Goal: Information Seeking & Learning: Learn about a topic

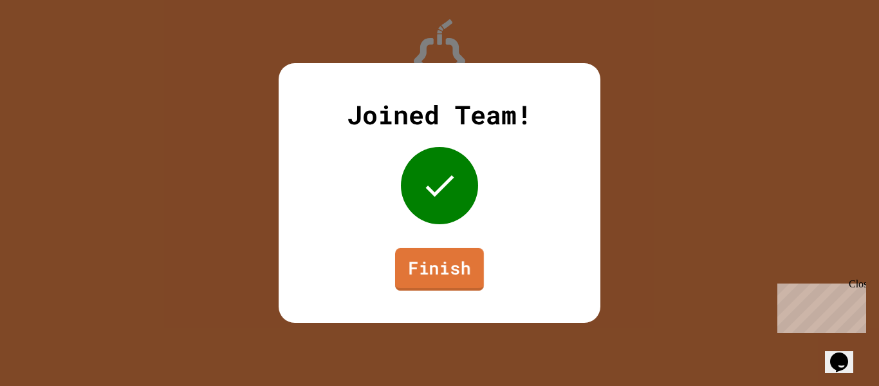
click at [415, 279] on link "Finish" at bounding box center [439, 269] width 89 height 42
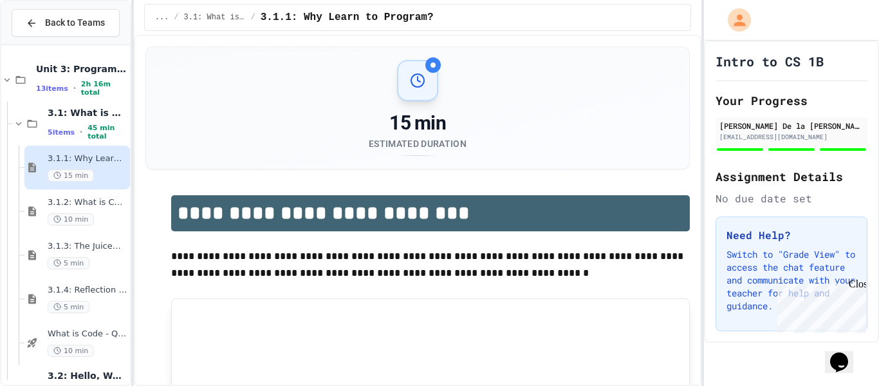
scroll to position [256, 0]
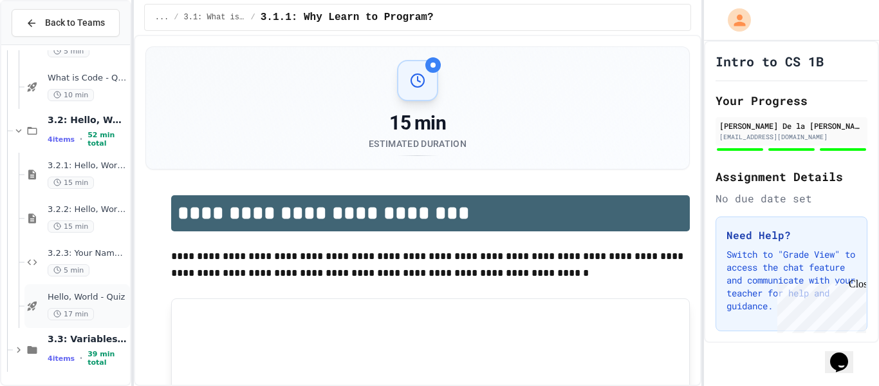
click at [91, 295] on span "Hello, World - Quiz" at bounding box center [88, 297] width 80 height 11
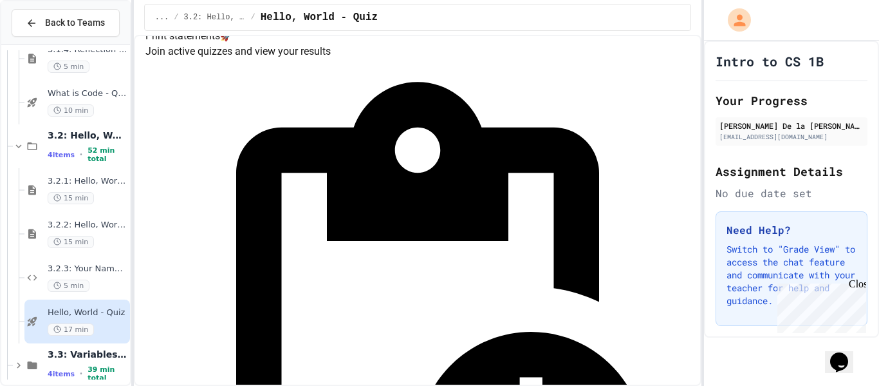
scroll to position [157, 0]
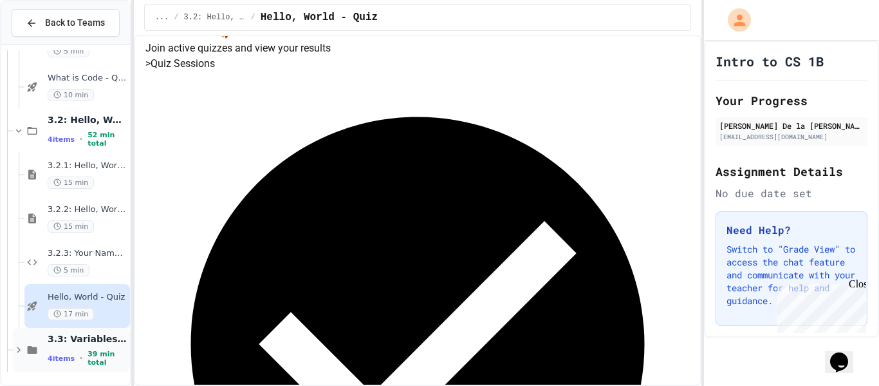
click at [90, 343] on span "3.3: Variables and Data Types" at bounding box center [88, 339] width 80 height 12
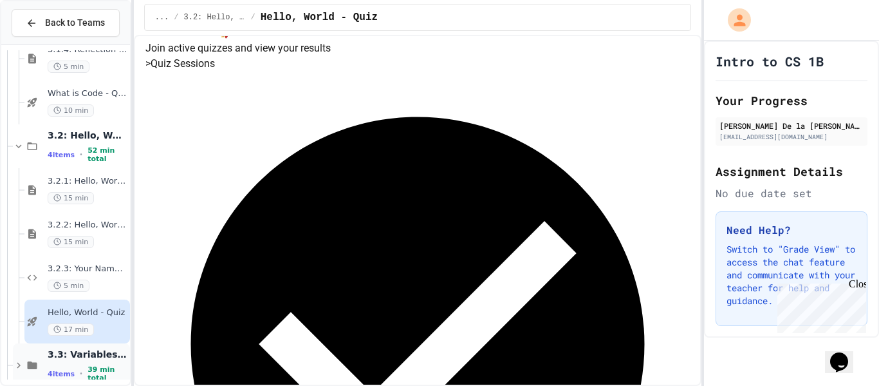
click at [109, 360] on span "3.3: Variables and Data Types" at bounding box center [88, 354] width 80 height 12
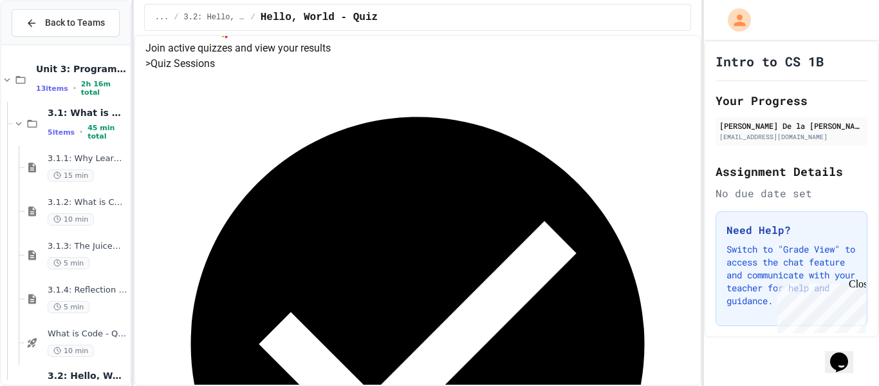
scroll to position [256, 0]
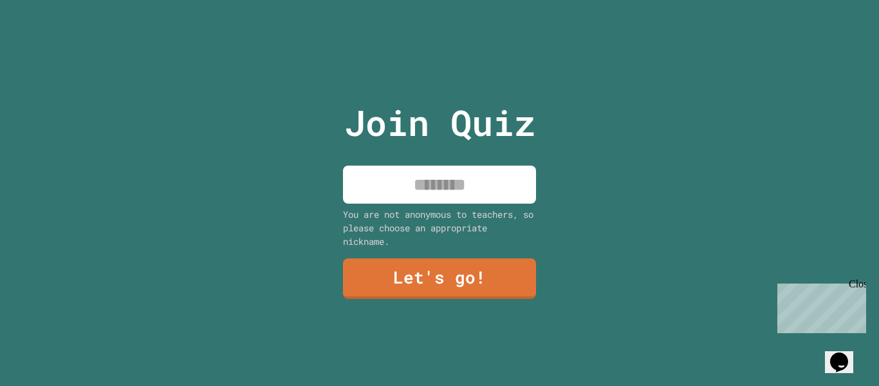
click at [458, 198] on input at bounding box center [439, 184] width 193 height 38
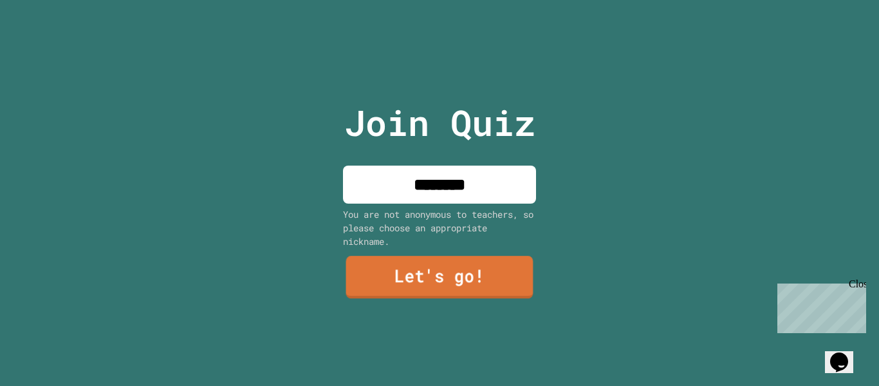
type input "********"
click at [498, 285] on link "Let's go!" at bounding box center [440, 277] width 196 height 42
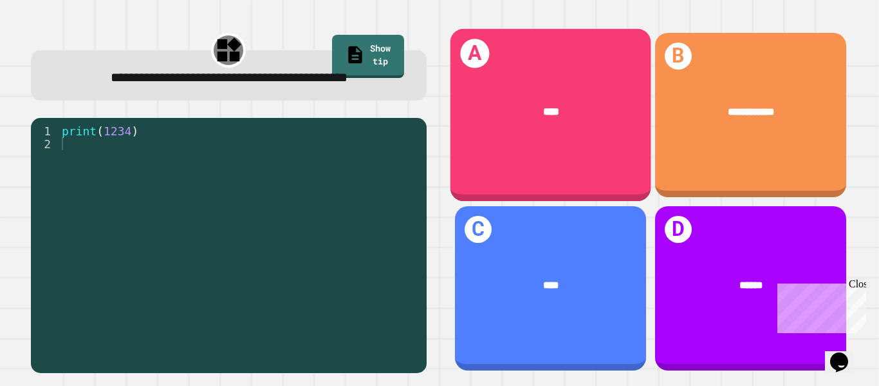
click at [583, 98] on div "****" at bounding box center [550, 112] width 201 height 60
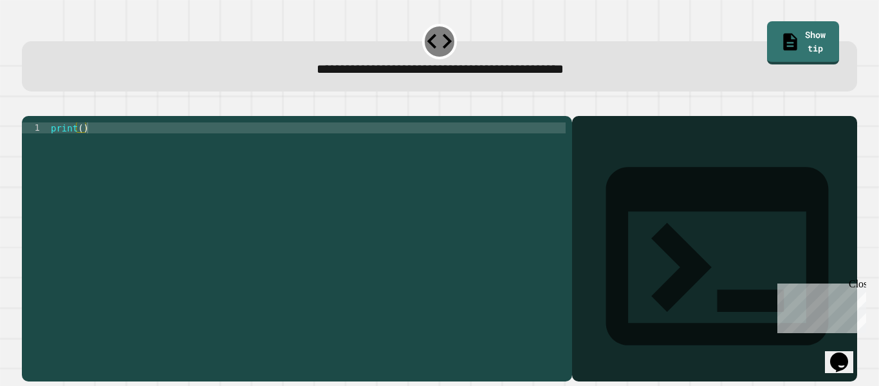
click at [301, 166] on div "print ( )" at bounding box center [307, 242] width 518 height 241
click at [176, 214] on div "print ( )" at bounding box center [307, 242] width 518 height 241
click at [81, 151] on div "print ( )" at bounding box center [307, 242] width 518 height 241
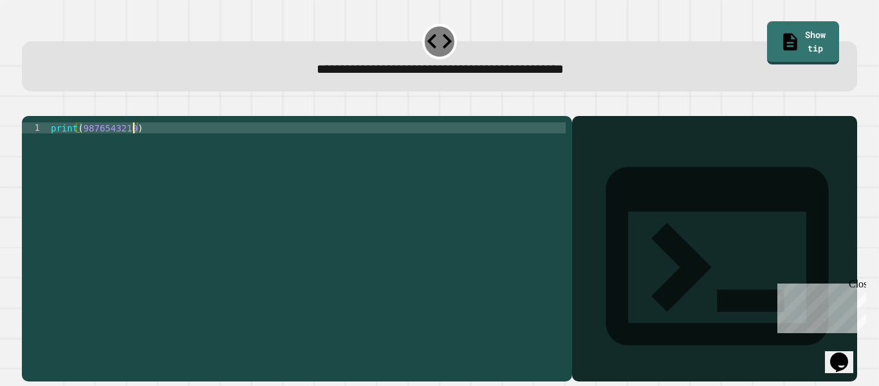
type textarea "**********"
click at [28, 106] on icon "button" at bounding box center [28, 106] width 0 height 0
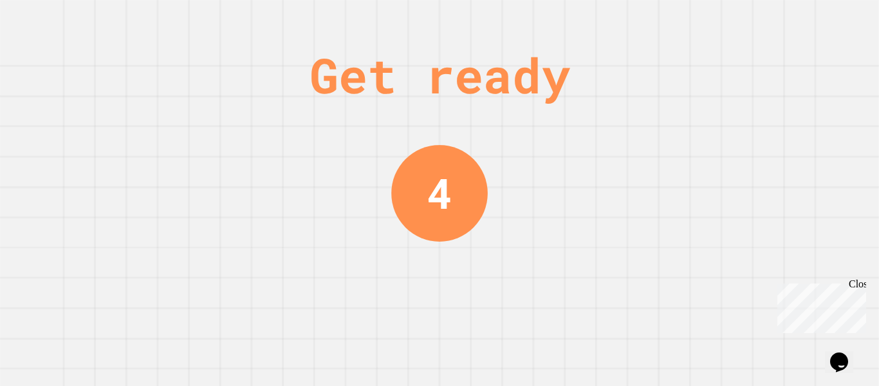
scroll to position [0, 0]
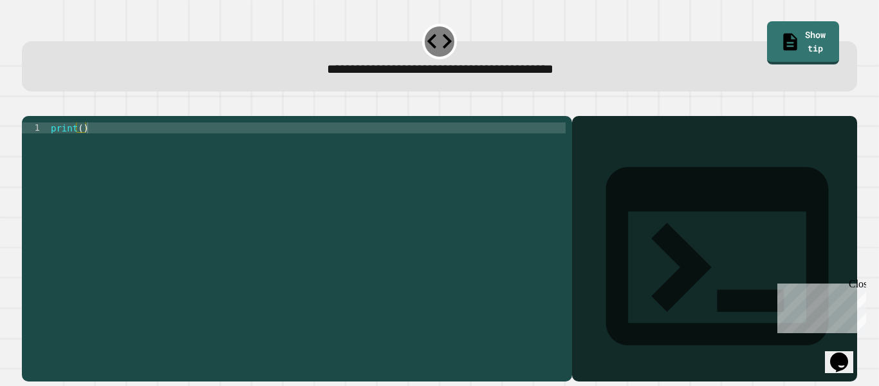
click at [81, 149] on div "print ( )" at bounding box center [307, 242] width 518 height 241
type textarea "**********"
click at [28, 106] on button "button" at bounding box center [28, 106] width 0 height 0
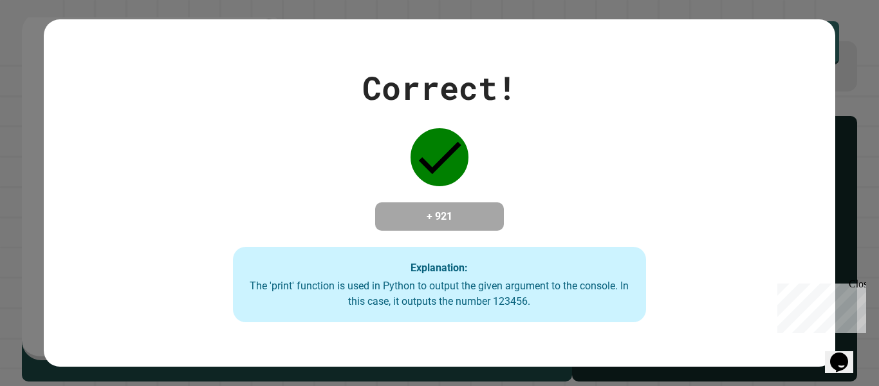
click at [214, 226] on div "Correct! + 921 Explanation: The 'print' function is used in Python to output th…" at bounding box center [440, 193] width 590 height 259
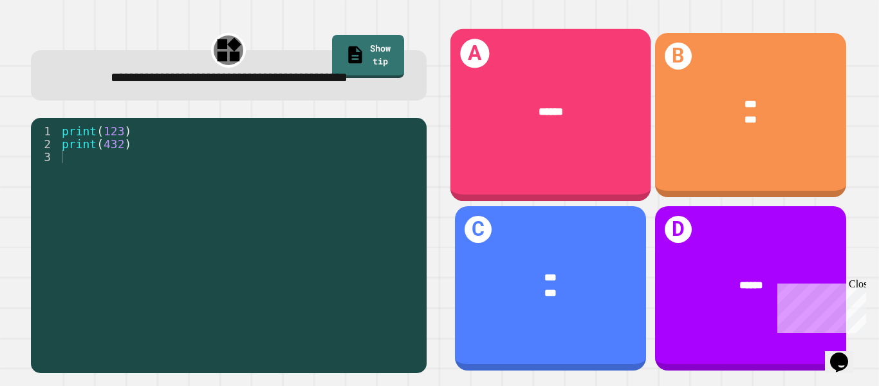
click at [583, 156] on div "A ******" at bounding box center [550, 115] width 201 height 173
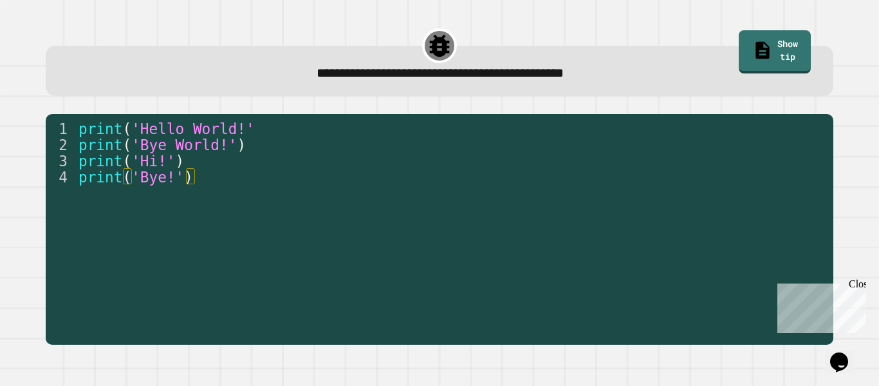
click at [218, 217] on div "print ( 'Hello World!' print ( 'Bye World!' ) print ( 'Hi!' ) print ( 'Bye!' )" at bounding box center [451, 240] width 751 height 241
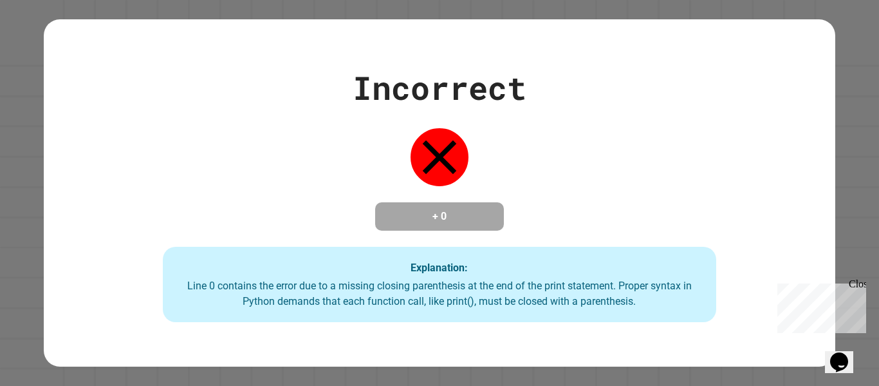
click at [492, 264] on div "Explanation: Line 0 contains the error due to a missing closing parenthesis at …" at bounding box center [440, 285] width 554 height 76
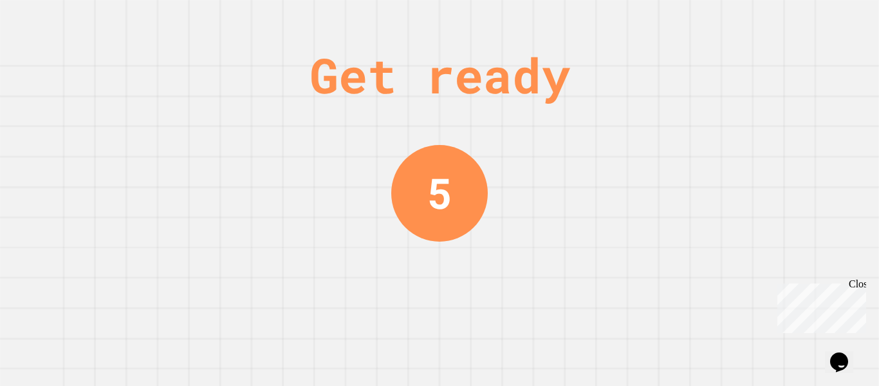
scroll to position [0, 0]
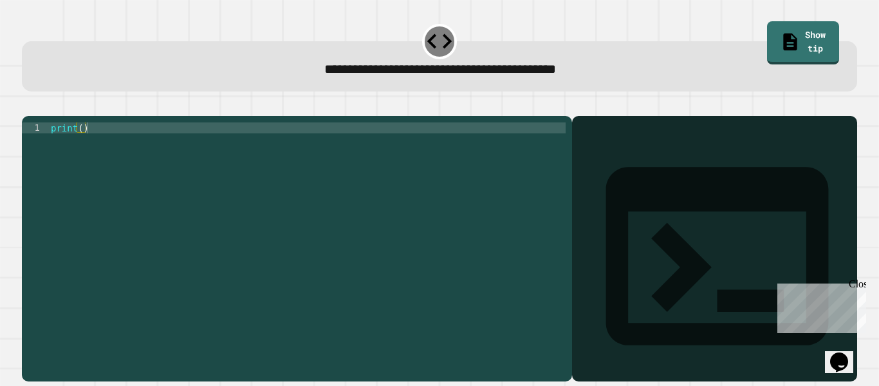
click at [80, 151] on div "print ( )" at bounding box center [307, 242] width 518 height 241
click at [82, 151] on div "print ( )" at bounding box center [307, 242] width 518 height 241
click at [82, 150] on div "print ( )" at bounding box center [307, 242] width 518 height 241
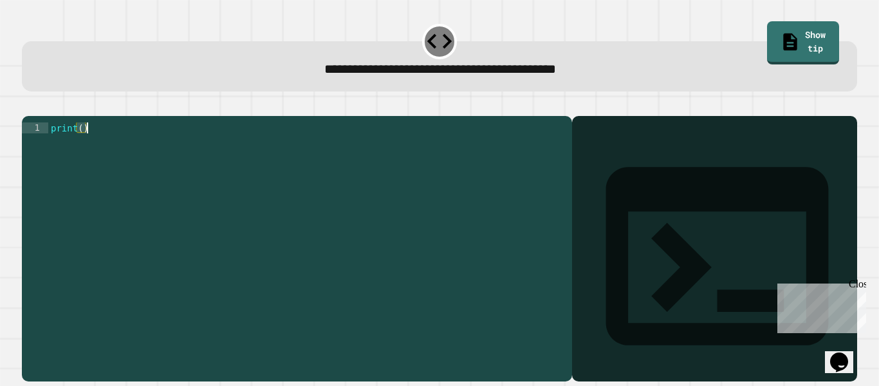
click at [82, 150] on div "print ( )" at bounding box center [307, 231] width 518 height 219
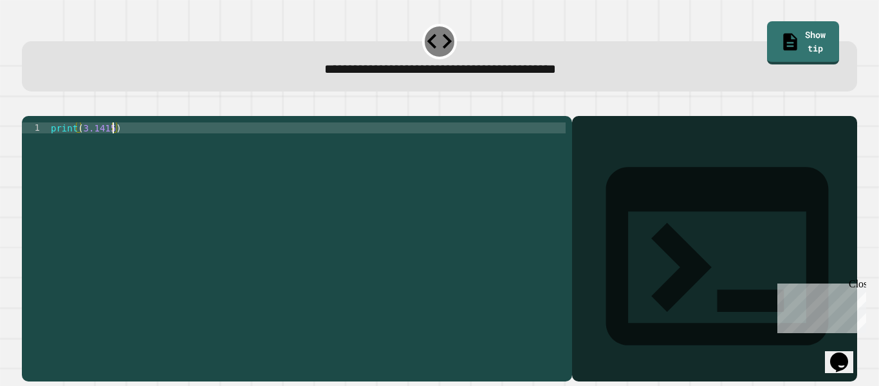
scroll to position [0, 8]
type textarea "**********"
click at [28, 106] on icon "button" at bounding box center [28, 106] width 0 height 0
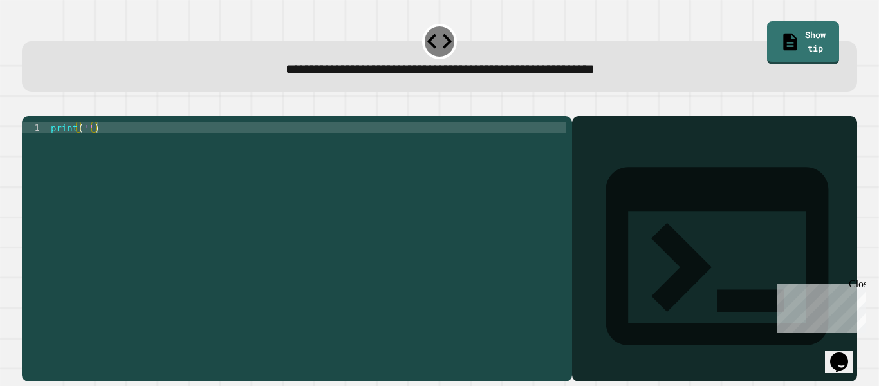
click at [86, 151] on div "print ( '' )" at bounding box center [307, 242] width 518 height 241
click at [28, 106] on button "button" at bounding box center [28, 106] width 0 height 0
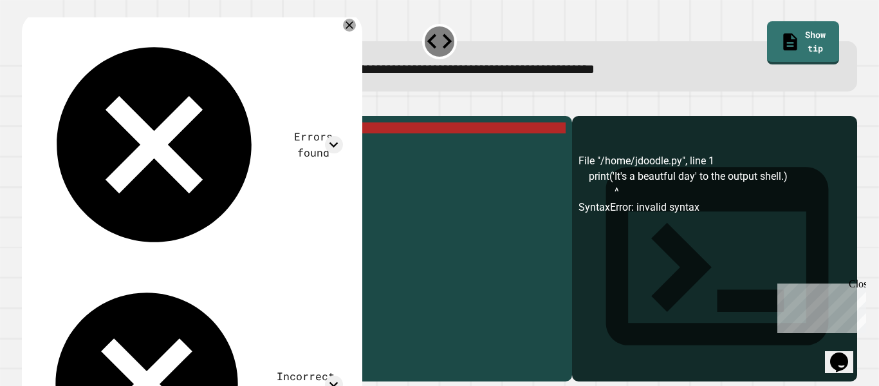
click at [139, 149] on div "print ( 'It' s a beautful day ' to the output shell.)" at bounding box center [307, 242] width 518 height 241
click at [139, 149] on div "print ( 'It' s a beautful day ' to the output shell.)" at bounding box center [307, 231] width 518 height 219
click at [220, 214] on div "print ( 'It' s a beautful day ' to the output shell.)" at bounding box center [307, 242] width 518 height 241
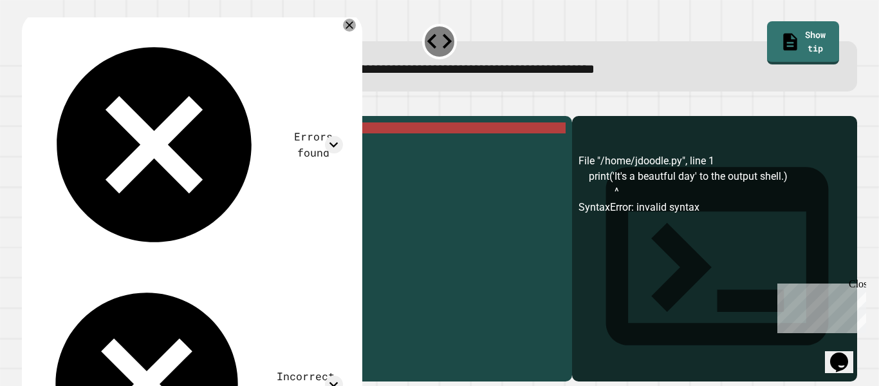
click at [214, 143] on div "print ( 'It' s a beautful day ' to the output shell.)" at bounding box center [307, 242] width 518 height 241
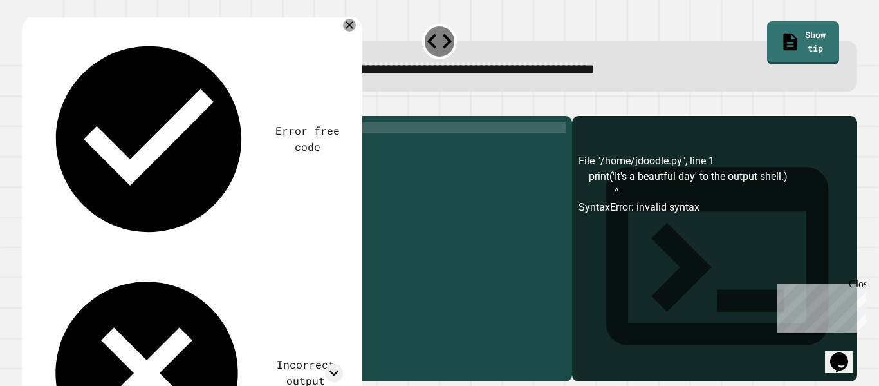
scroll to position [0, 21]
click at [156, 201] on div "print ( 'It' s a beautful day ' to output shell.)" at bounding box center [307, 242] width 518 height 241
click at [204, 149] on div "print ( 'It' s a beautful day ' to output shell.)" at bounding box center [307, 242] width 518 height 241
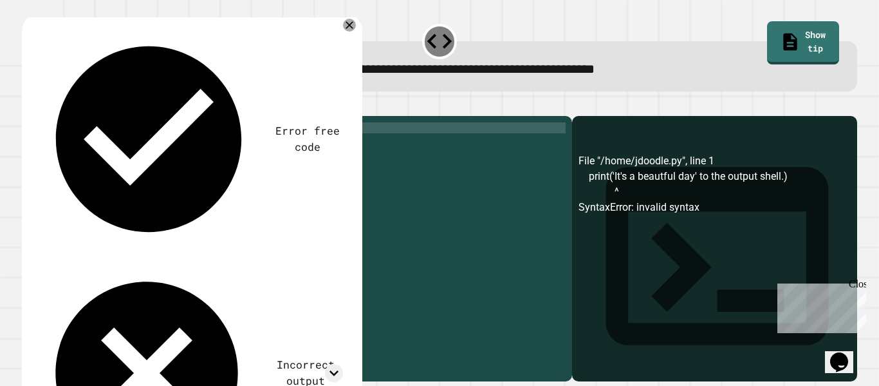
click at [357, 168] on div "print ( 'It' s a beautful day ' to' output shell . )" at bounding box center [307, 242] width 518 height 241
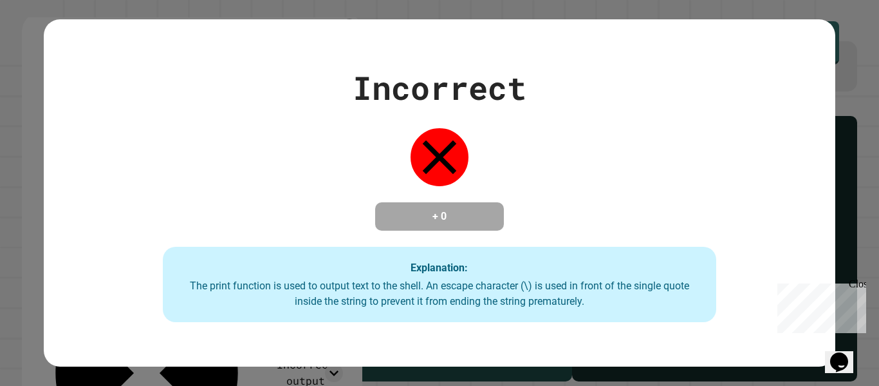
type textarea "**********"
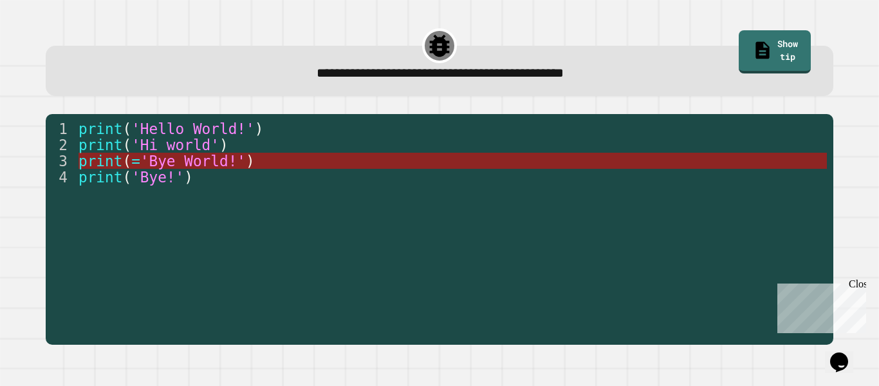
click at [193, 154] on span "'Bye World!'" at bounding box center [193, 161] width 106 height 17
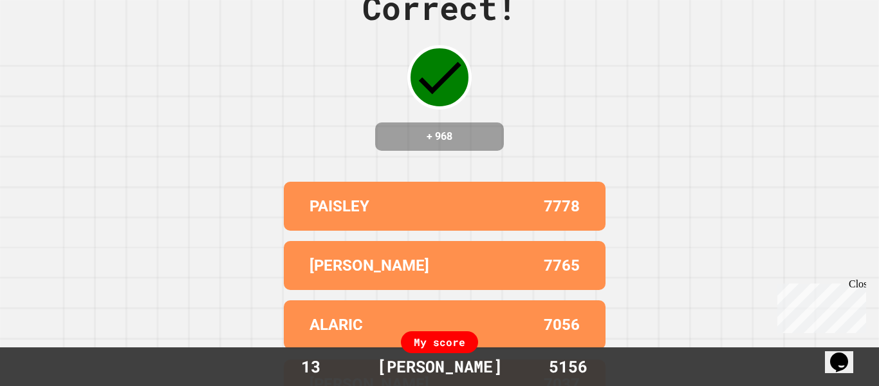
scroll to position [0, 0]
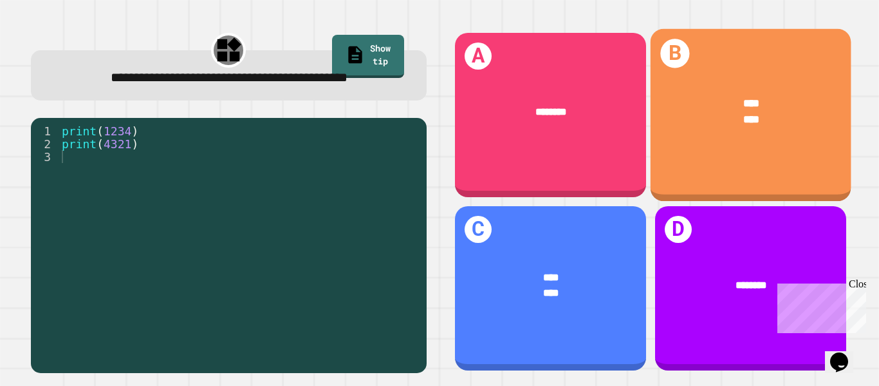
click at [783, 119] on div "****" at bounding box center [751, 119] width 157 height 17
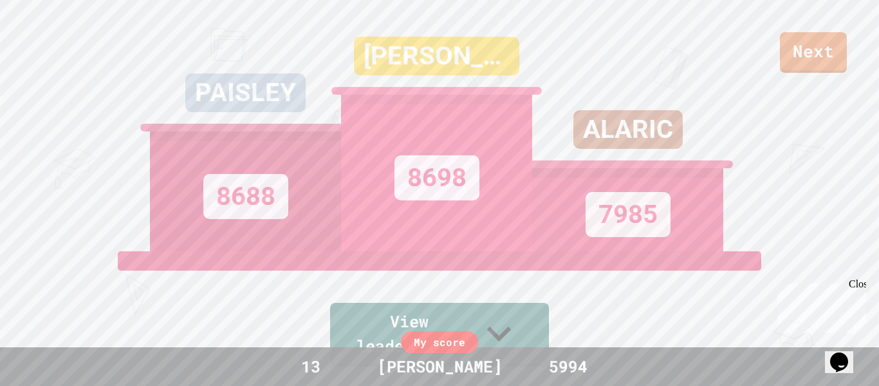
scroll to position [57, 0]
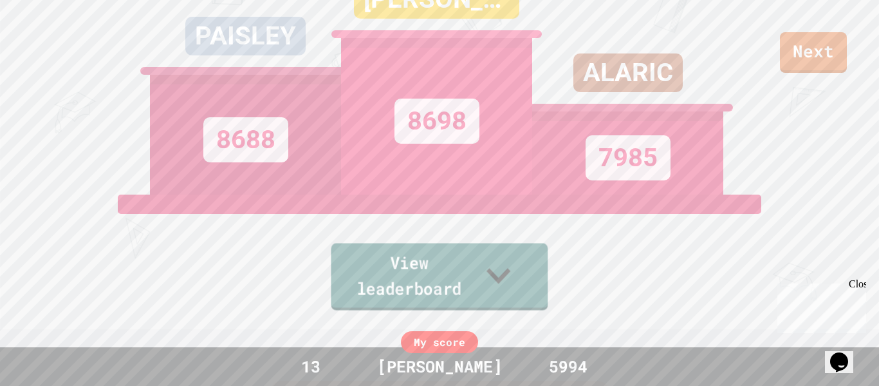
click at [487, 281] on link "View leaderboard" at bounding box center [440, 276] width 217 height 67
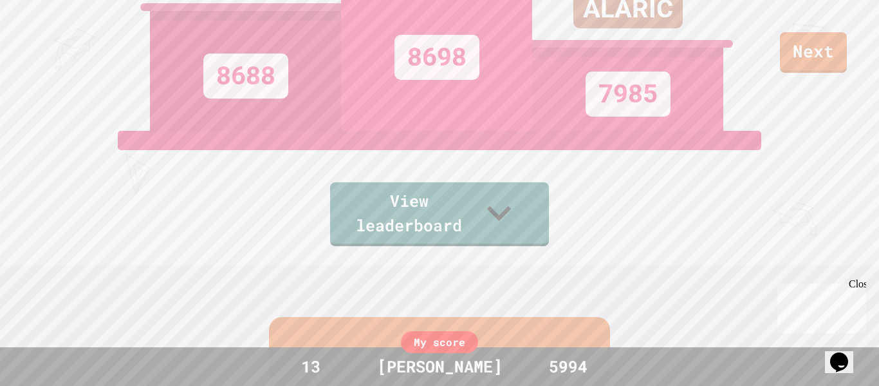
scroll to position [134, 0]
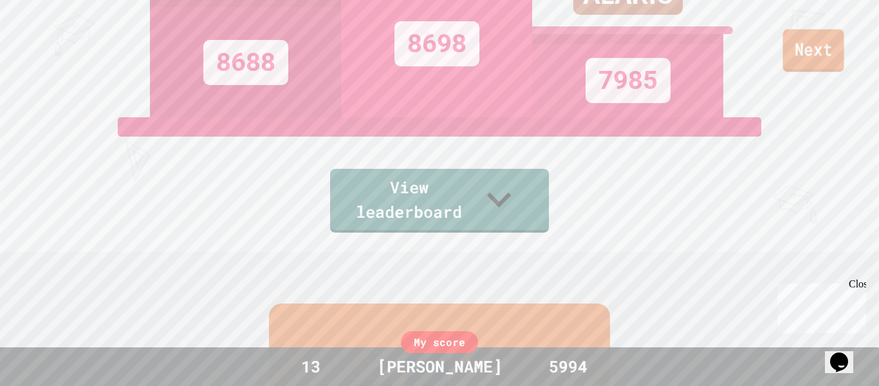
click at [840, 42] on link "Next" at bounding box center [813, 50] width 61 height 42
